Goal: Manage account settings

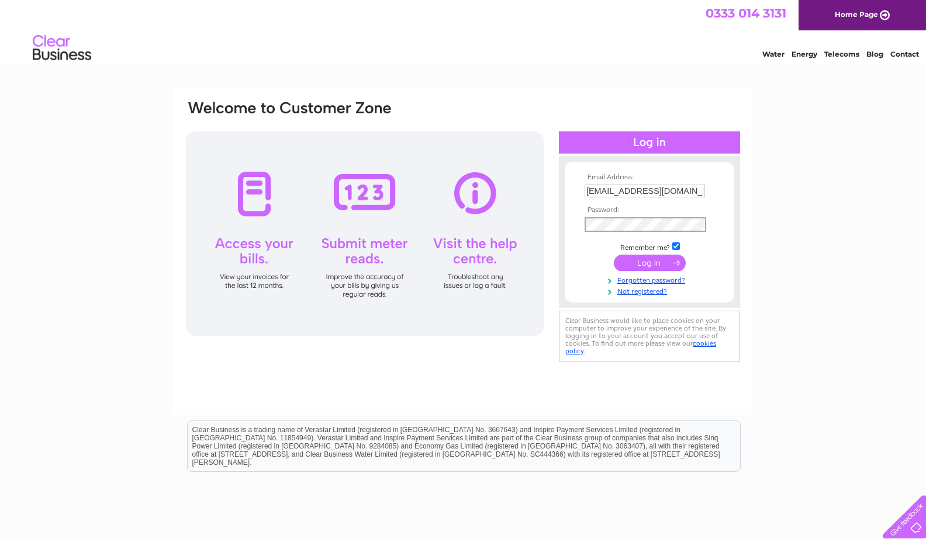
click at [645, 266] on input "submit" at bounding box center [650, 263] width 72 height 16
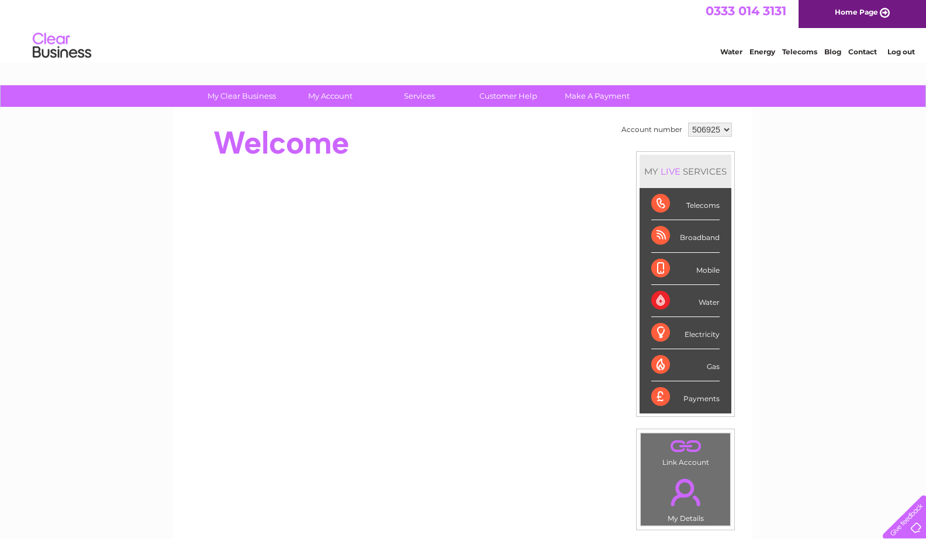
scroll to position [2, 0]
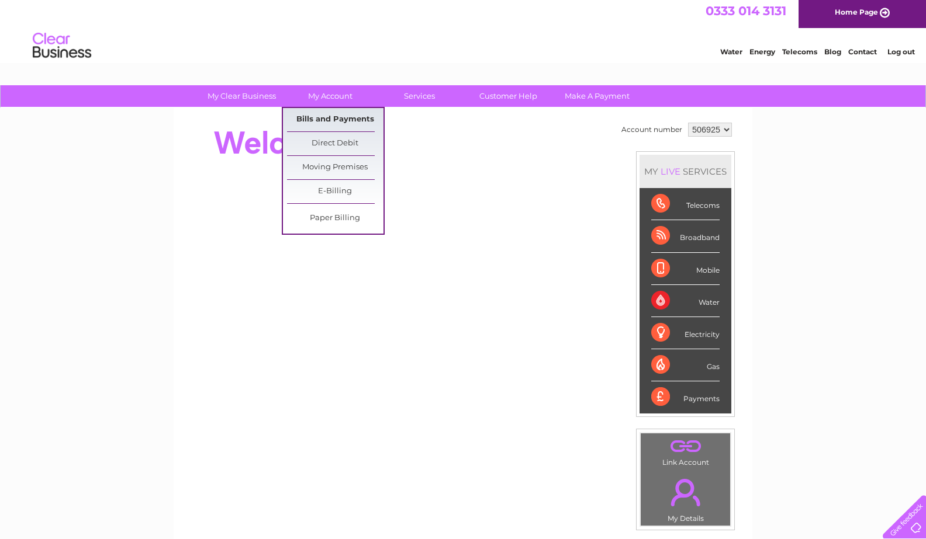
click at [327, 118] on link "Bills and Payments" at bounding box center [335, 119] width 96 height 23
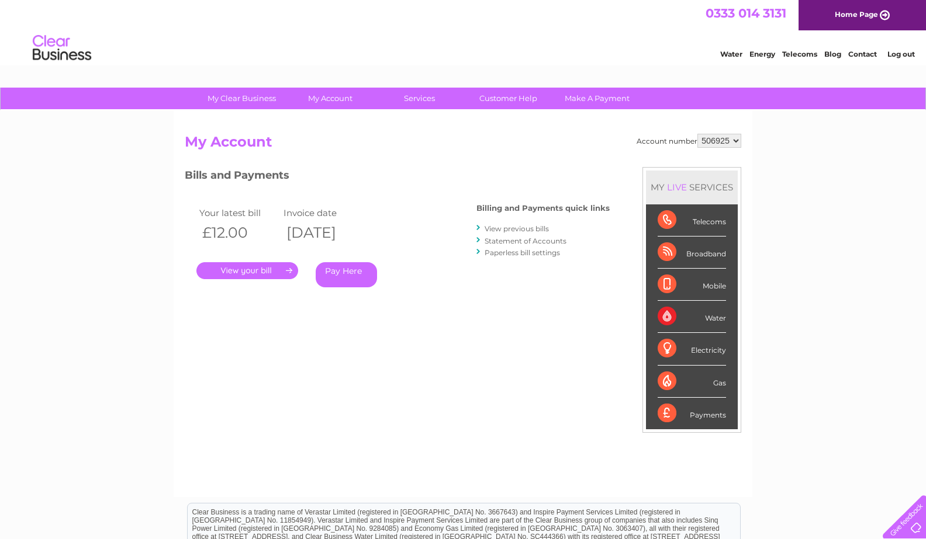
click at [262, 271] on link "." at bounding box center [247, 270] width 102 height 17
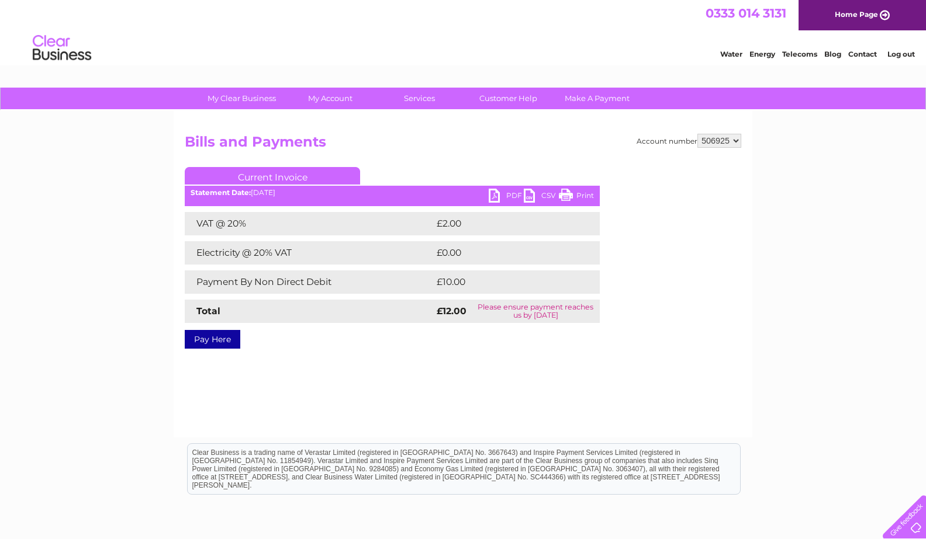
click at [165, 283] on div "My Clear Business Login Details My Details My Preferences Link Account My Accou…" at bounding box center [463, 363] width 926 height 550
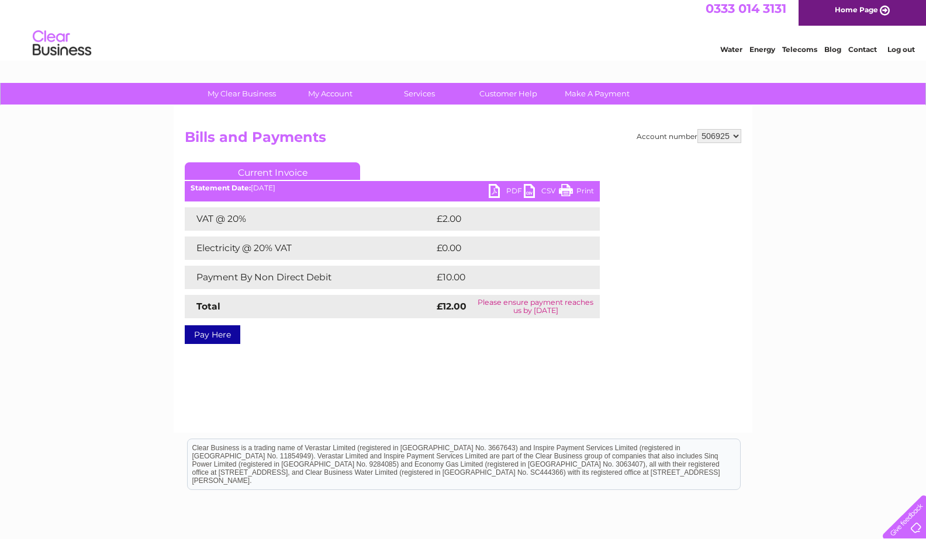
scroll to position [5, 1]
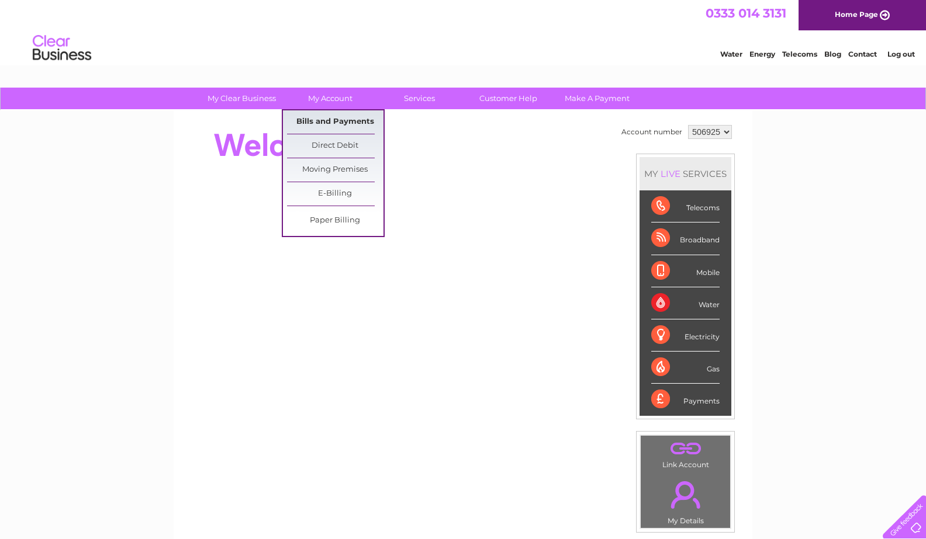
click at [331, 121] on link "Bills and Payments" at bounding box center [335, 121] width 96 height 23
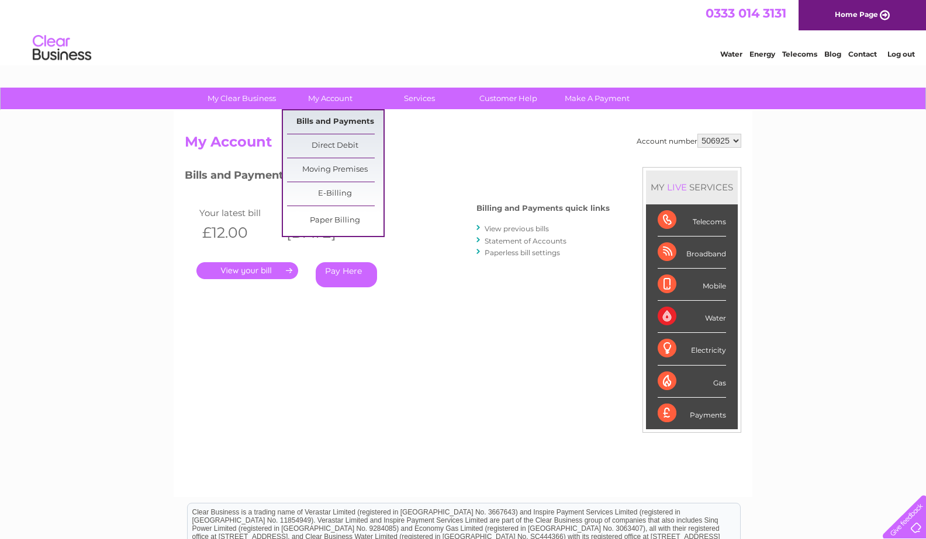
click at [324, 119] on link "Bills and Payments" at bounding box center [335, 121] width 96 height 23
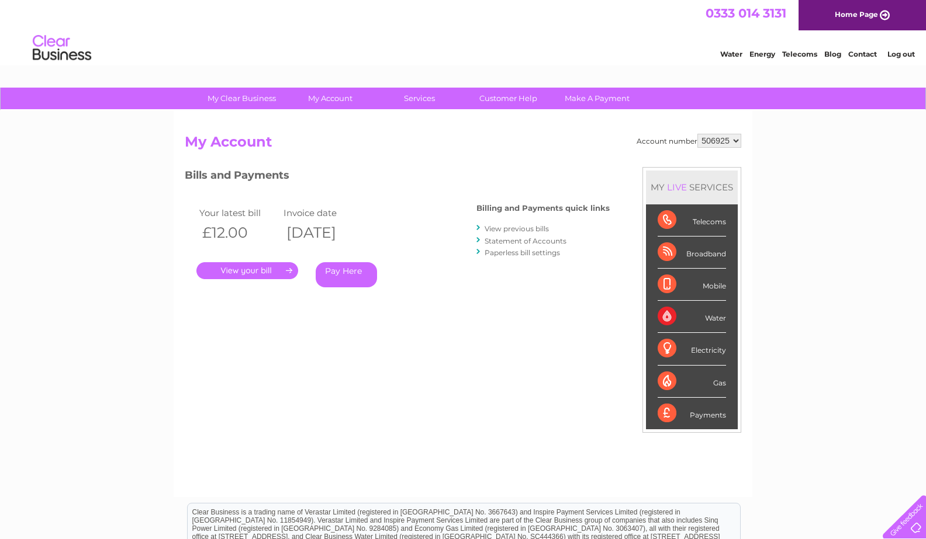
click at [262, 271] on link "." at bounding box center [247, 270] width 102 height 17
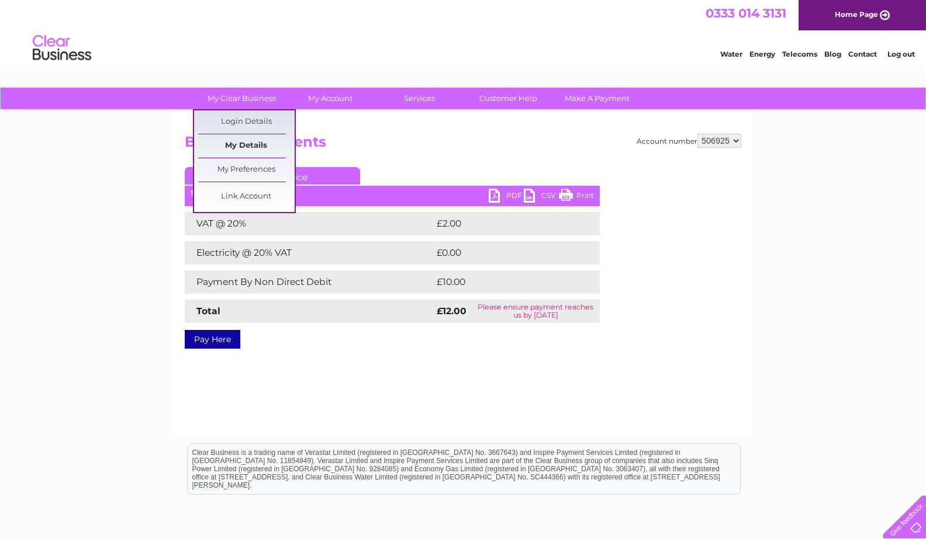
click at [250, 144] on link "My Details" at bounding box center [246, 145] width 96 height 23
click at [181, 246] on div "Account number 506925 Bills and Payments Current Invoice PDF CSV Print VAT @ 20%" at bounding box center [463, 273] width 579 height 327
click at [140, 243] on div "My Clear Business Login Details My Details My Preferences Link Account My Accou…" at bounding box center [463, 363] width 926 height 550
click at [166, 158] on div "My Clear Business Login Details My Details My Preferences Link Account My Accou…" at bounding box center [463, 363] width 926 height 550
click at [164, 150] on div "My Clear Business Login Details My Details My Preferences Link Account My Accou…" at bounding box center [463, 363] width 926 height 550
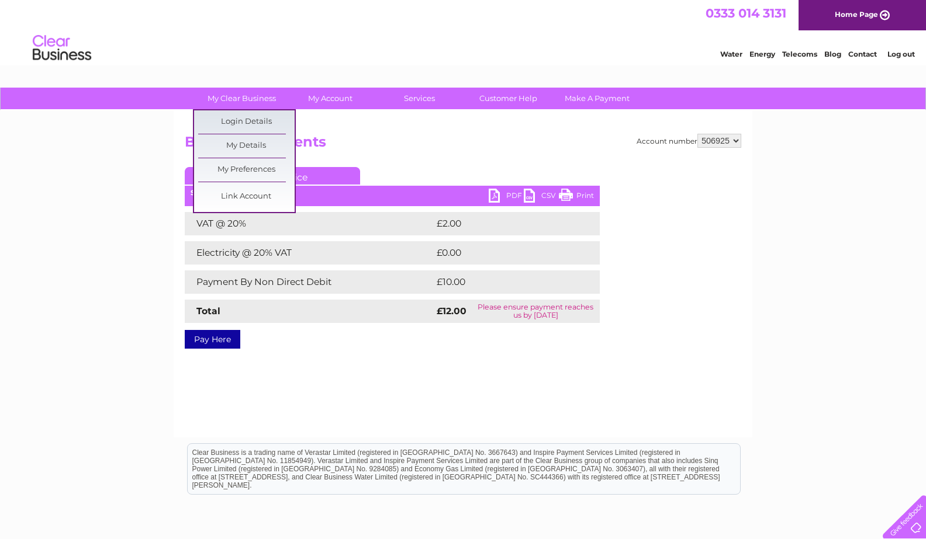
click at [164, 150] on div "My Clear Business Login Details My Details My Preferences Link Account My Accou…" at bounding box center [463, 363] width 926 height 550
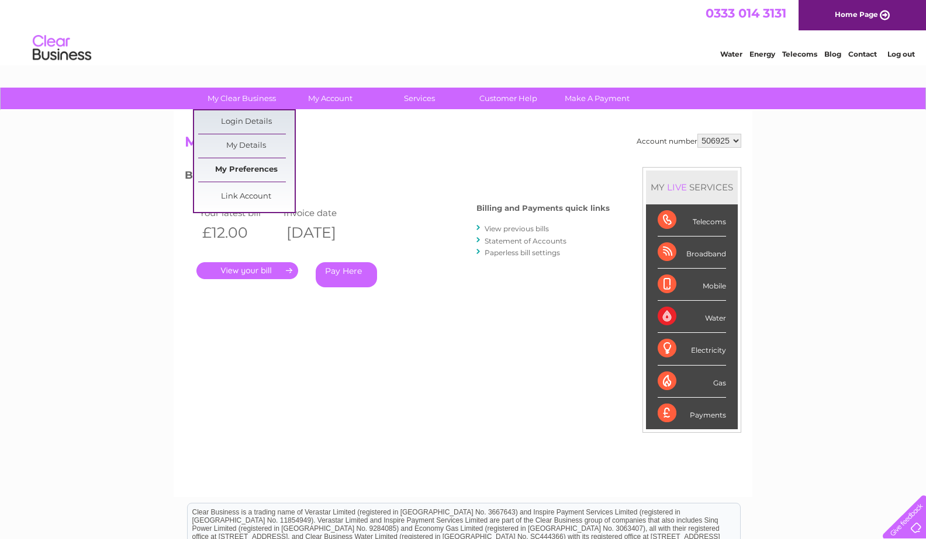
click at [237, 166] on link "My Preferences" at bounding box center [246, 169] width 96 height 23
